Goal: Find specific page/section: Find specific page/section

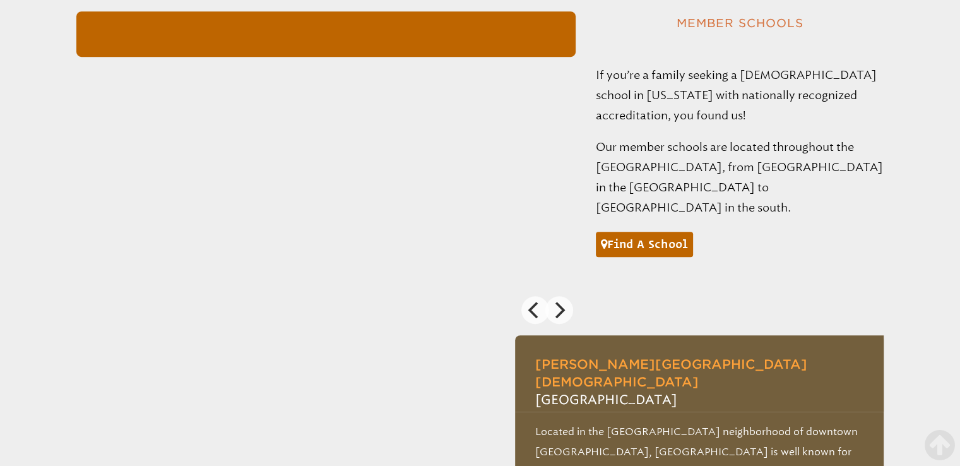
scroll to position [947, 0]
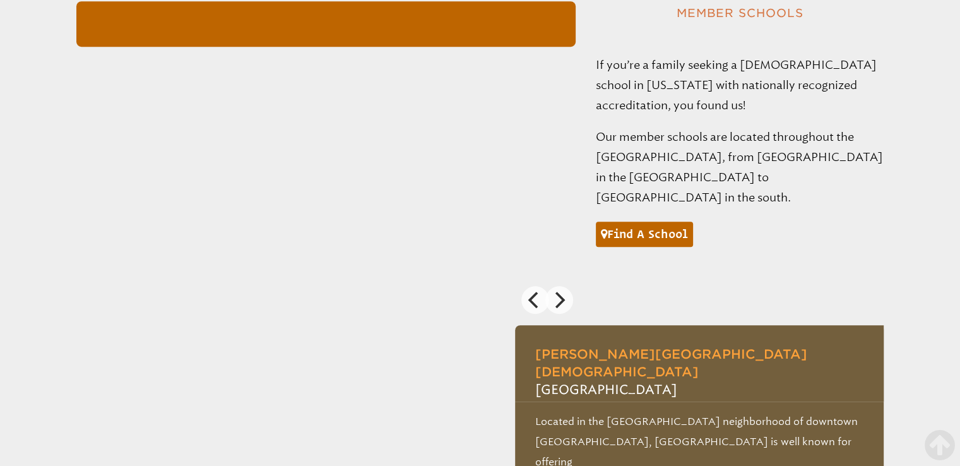
click at [629, 210] on div "Find a school" at bounding box center [644, 229] width 97 height 39
click at [626, 222] on link "Find a school" at bounding box center [644, 234] width 97 height 25
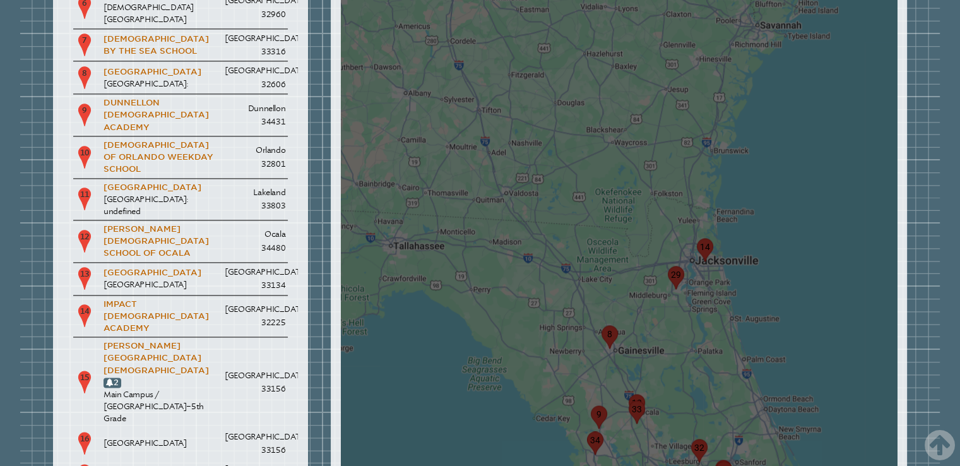
scroll to position [2000, 0]
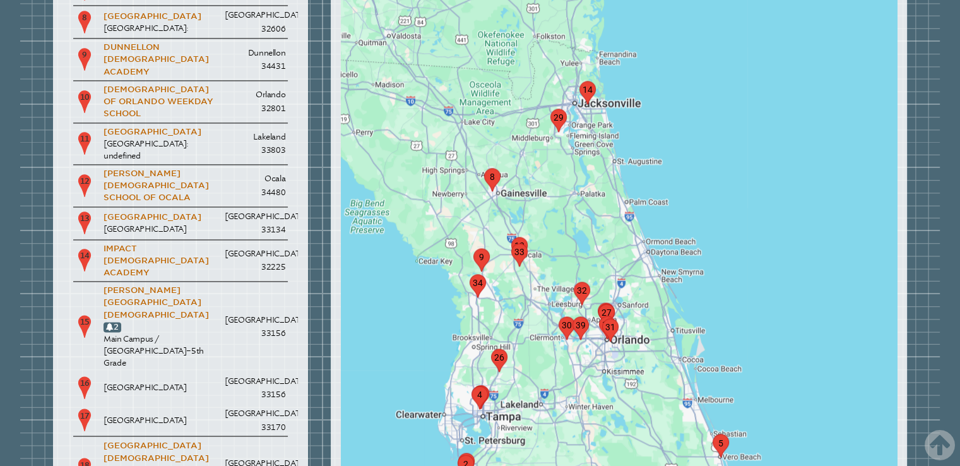
drag, startPoint x: 688, startPoint y: 232, endPoint x: 567, endPoint y: 122, distance: 163.6
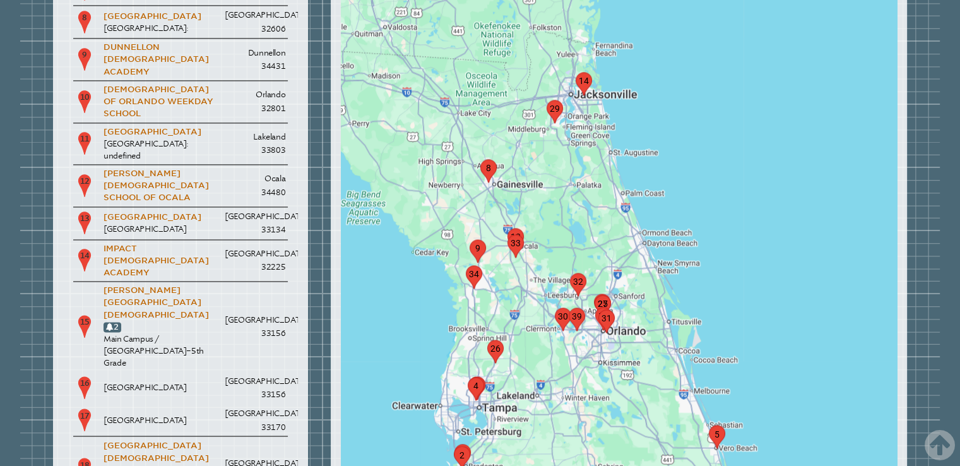
click at [709, 425] on area "marker5" at bounding box center [709, 425] width 0 height 0
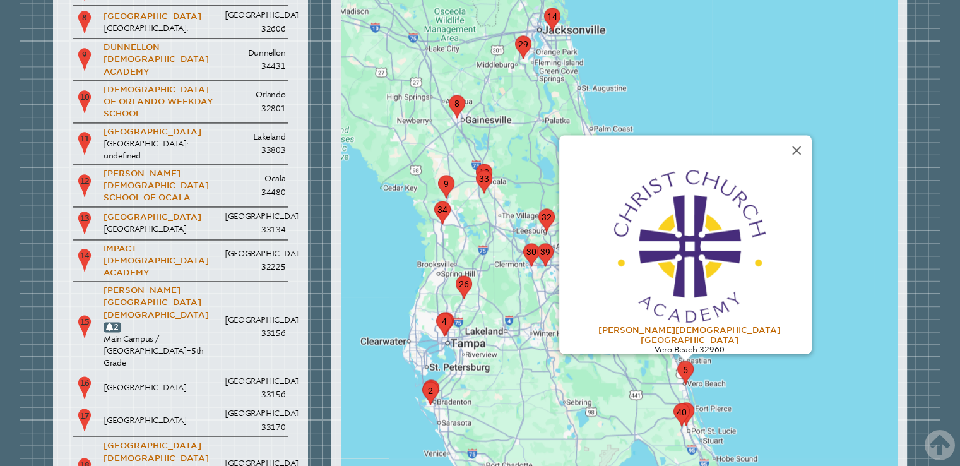
drag, startPoint x: 690, startPoint y: 347, endPoint x: 656, endPoint y: 277, distance: 77.9
click at [677, 361] on area "marker5" at bounding box center [677, 361] width 0 height 0
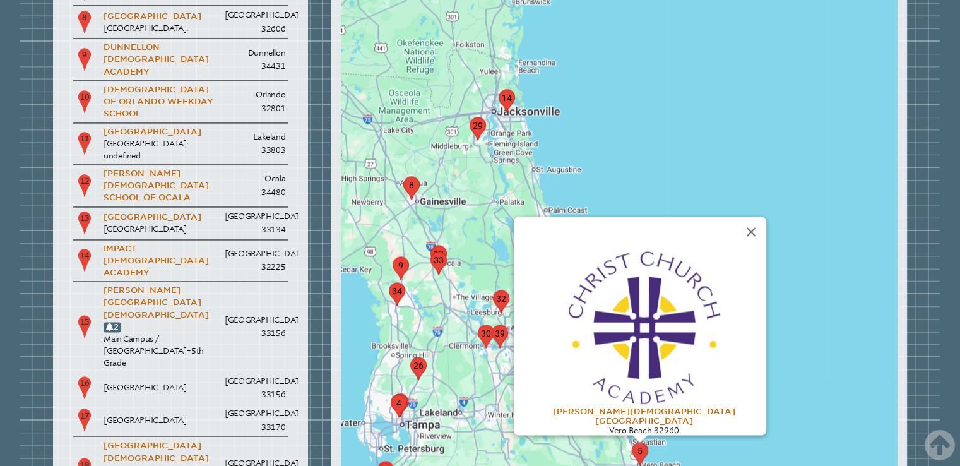
drag, startPoint x: 566, startPoint y: 282, endPoint x: 520, endPoint y: 365, distance: 94.4
click at [736, 217] on button "Close" at bounding box center [751, 232] width 30 height 30
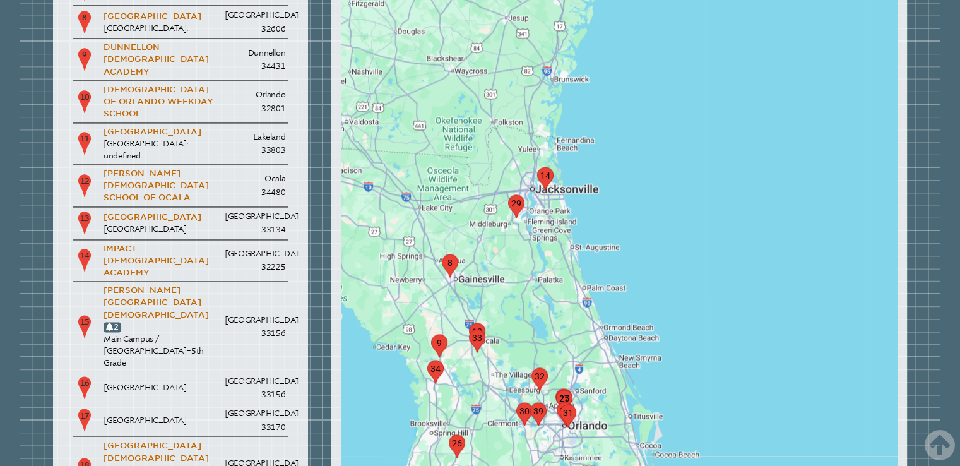
drag, startPoint x: 586, startPoint y: 265, endPoint x: 589, endPoint y: 280, distance: 16.1
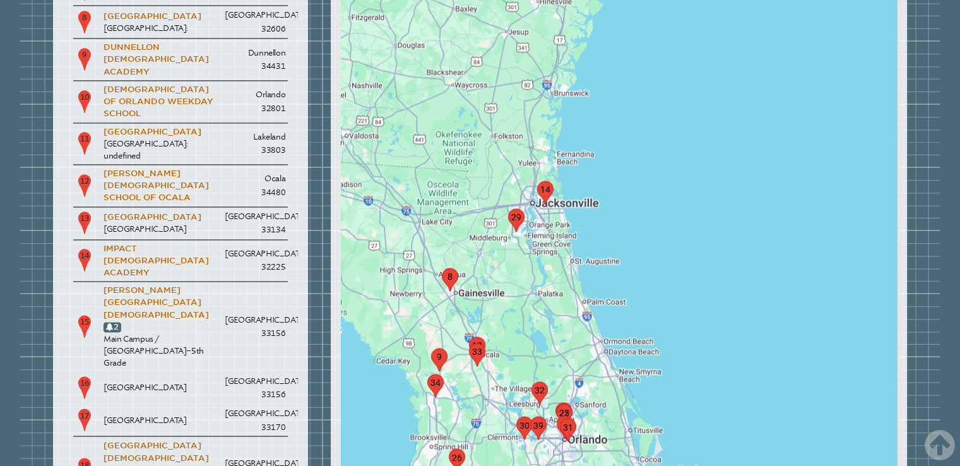
drag, startPoint x: 576, startPoint y: 239, endPoint x: 587, endPoint y: 290, distance: 53.0
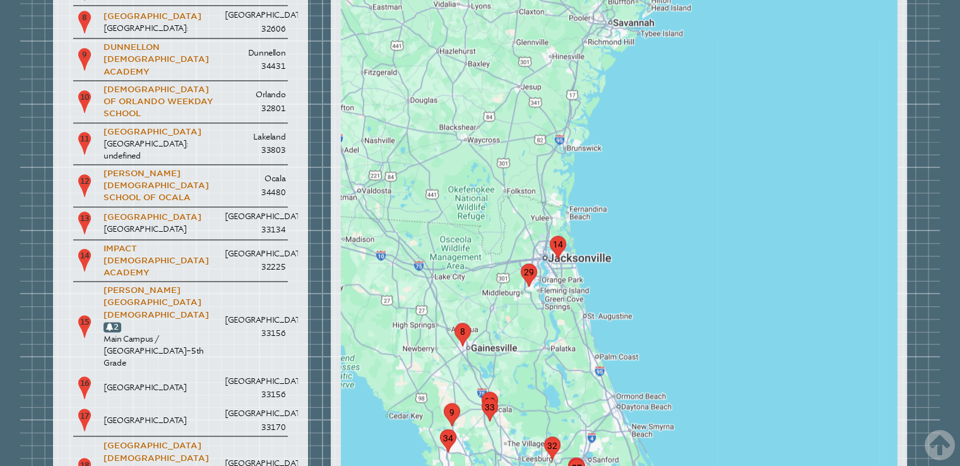
click at [533, 263] on img "marker29" at bounding box center [529, 274] width 16 height 23
click at [521, 263] on area "marker29" at bounding box center [521, 263] width 0 height 0
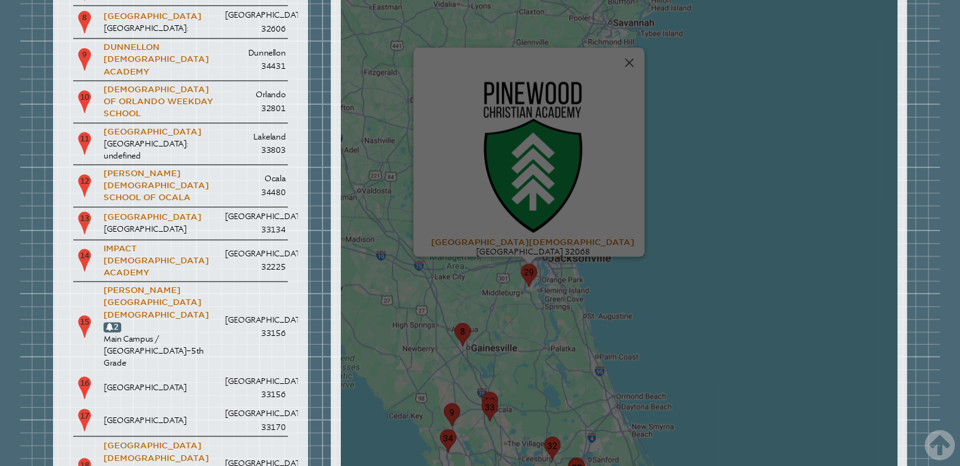
scroll to position [1937, 0]
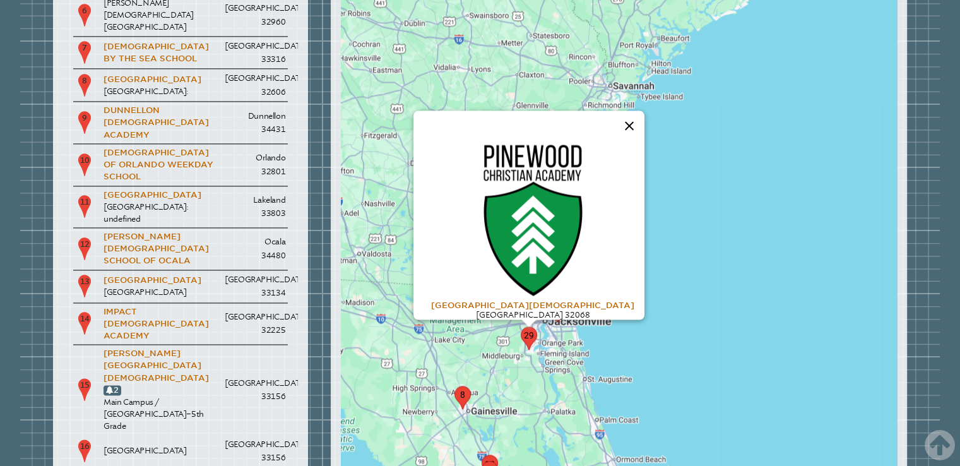
click at [614, 110] on button "Close" at bounding box center [629, 125] width 30 height 30
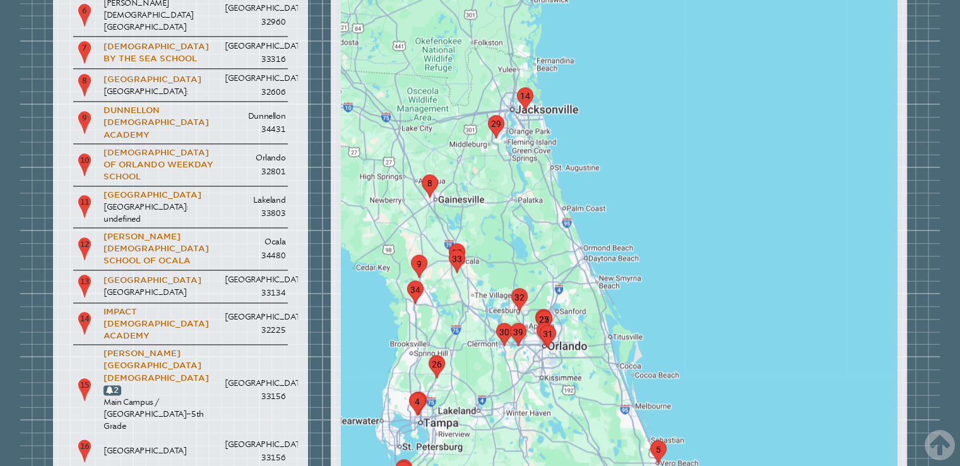
drag, startPoint x: 551, startPoint y: 350, endPoint x: 521, endPoint y: 150, distance: 202.9
click at [650, 440] on area "marker5" at bounding box center [650, 440] width 0 height 0
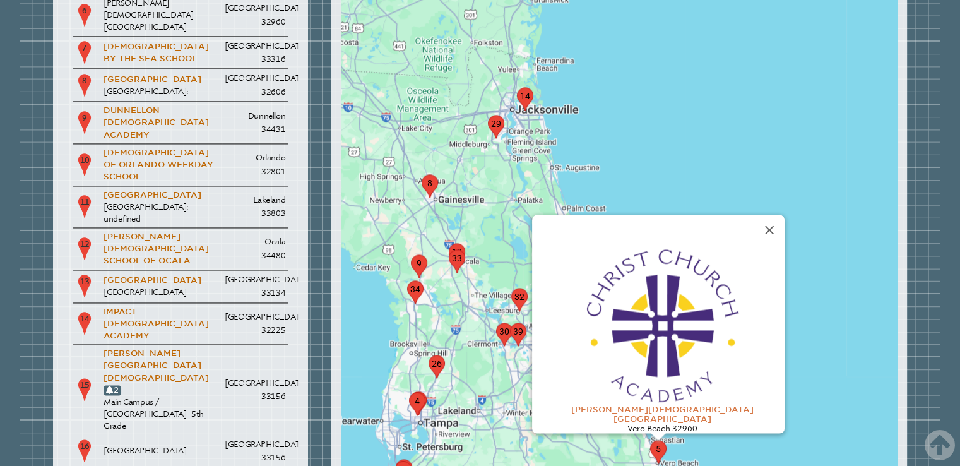
click at [659, 245] on img at bounding box center [662, 324] width 157 height 158
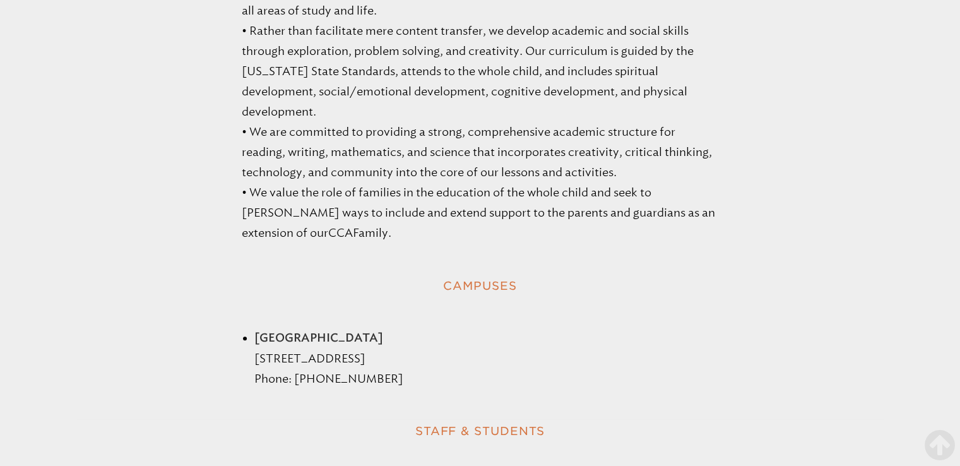
scroll to position [1376, 0]
